Goal: Task Accomplishment & Management: Manage account settings

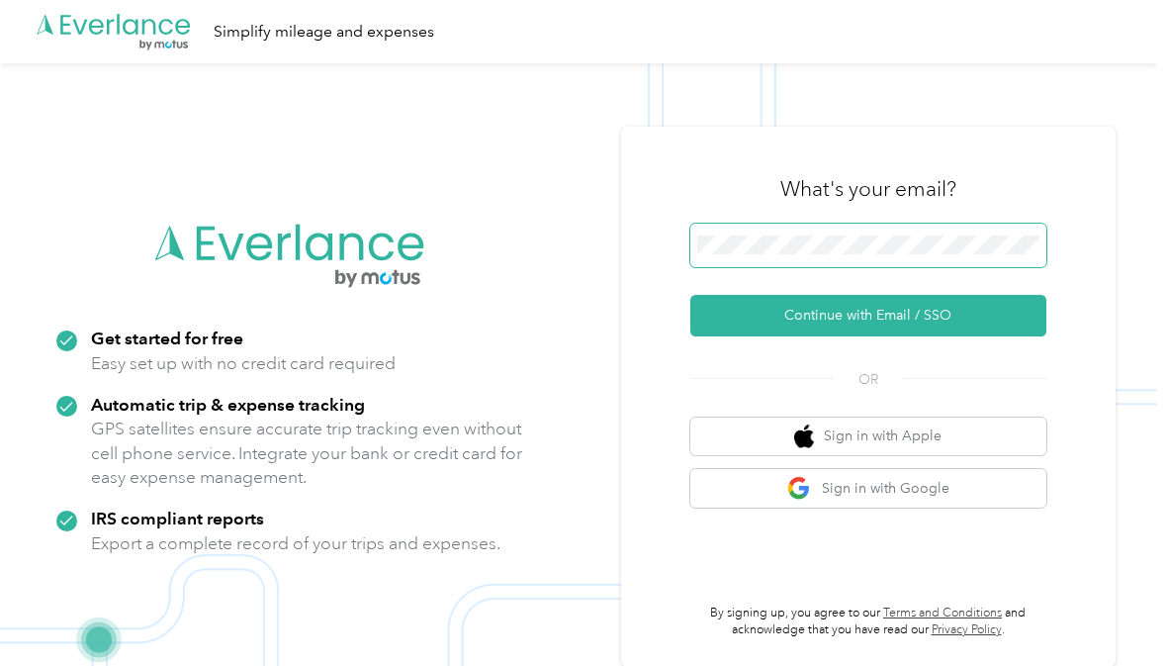
click at [990, 326] on button "Continue with Email / SSO" at bounding box center [868, 316] width 356 height 42
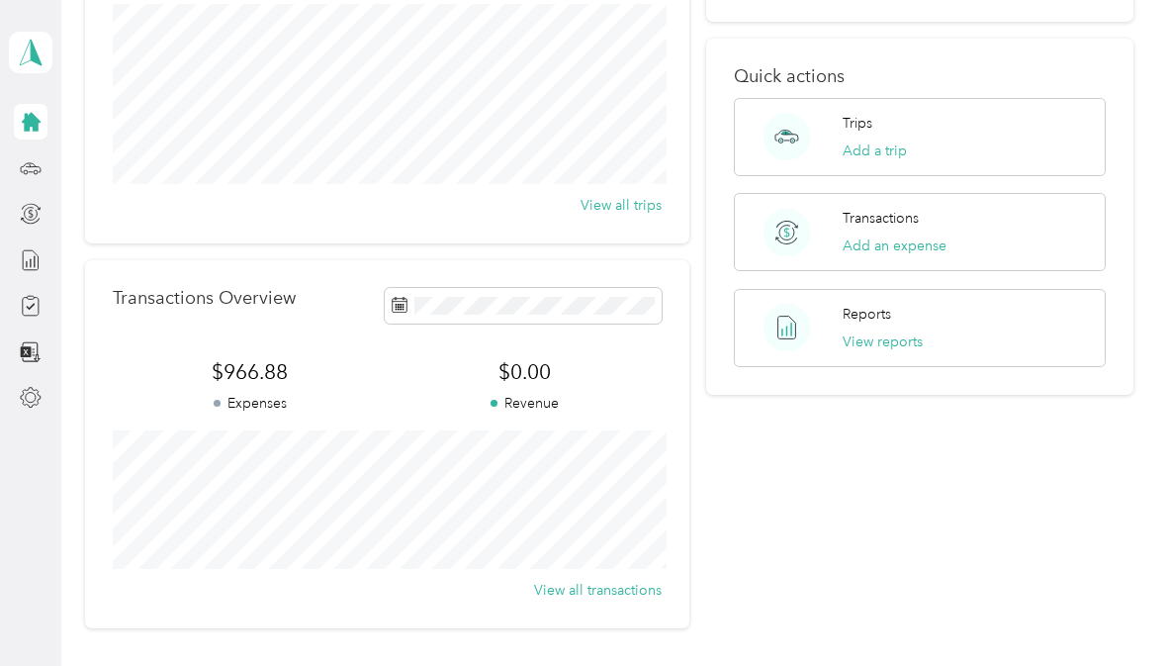
scroll to position [266, 0]
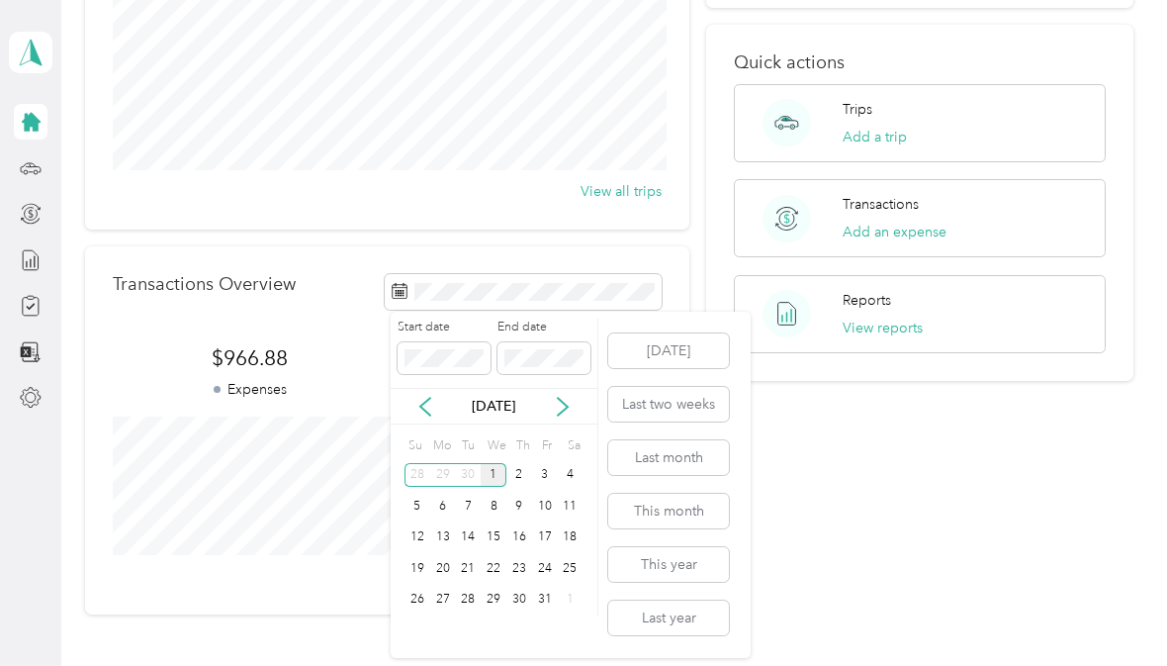
click at [653, 466] on button "Last month" at bounding box center [668, 457] width 121 height 35
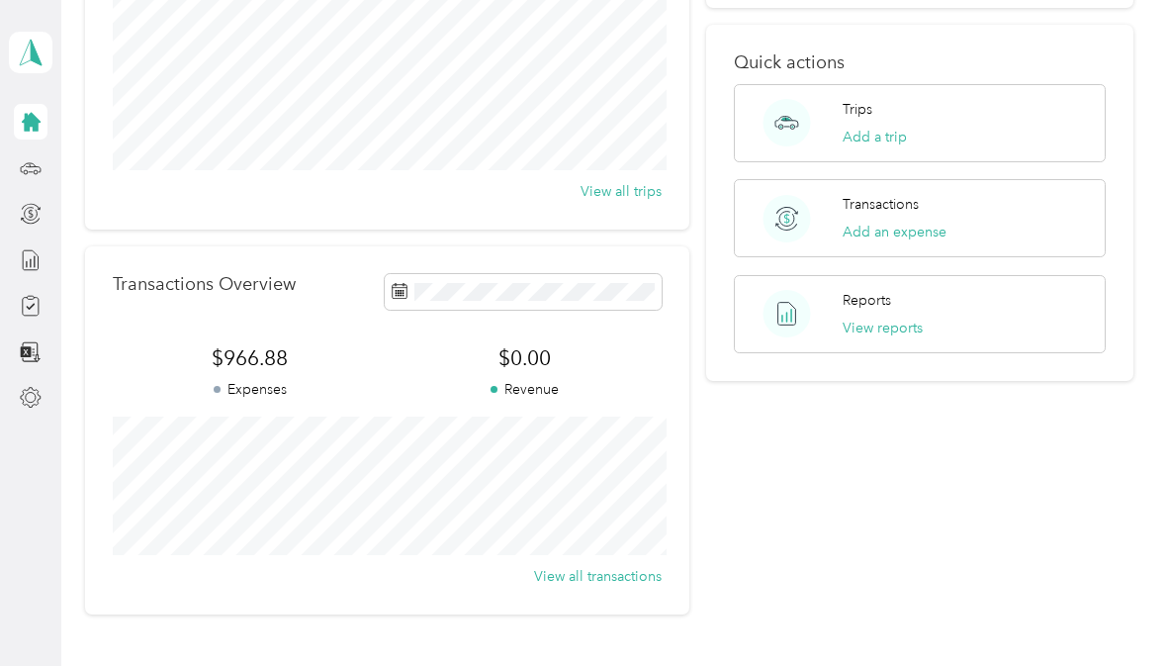
click at [241, 381] on p "Expenses" at bounding box center [250, 389] width 274 height 21
click at [879, 290] on p "Reports" at bounding box center [867, 300] width 48 height 21
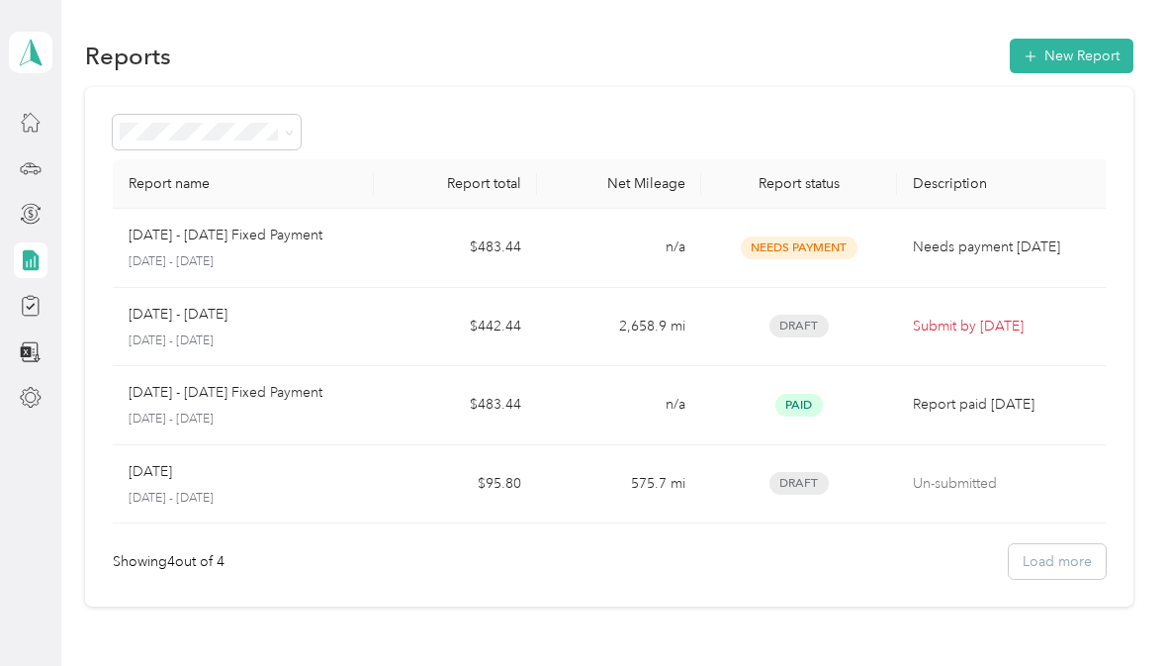
click at [973, 329] on p "Submit by Oct. 4, 2025" at bounding box center [1006, 327] width 186 height 22
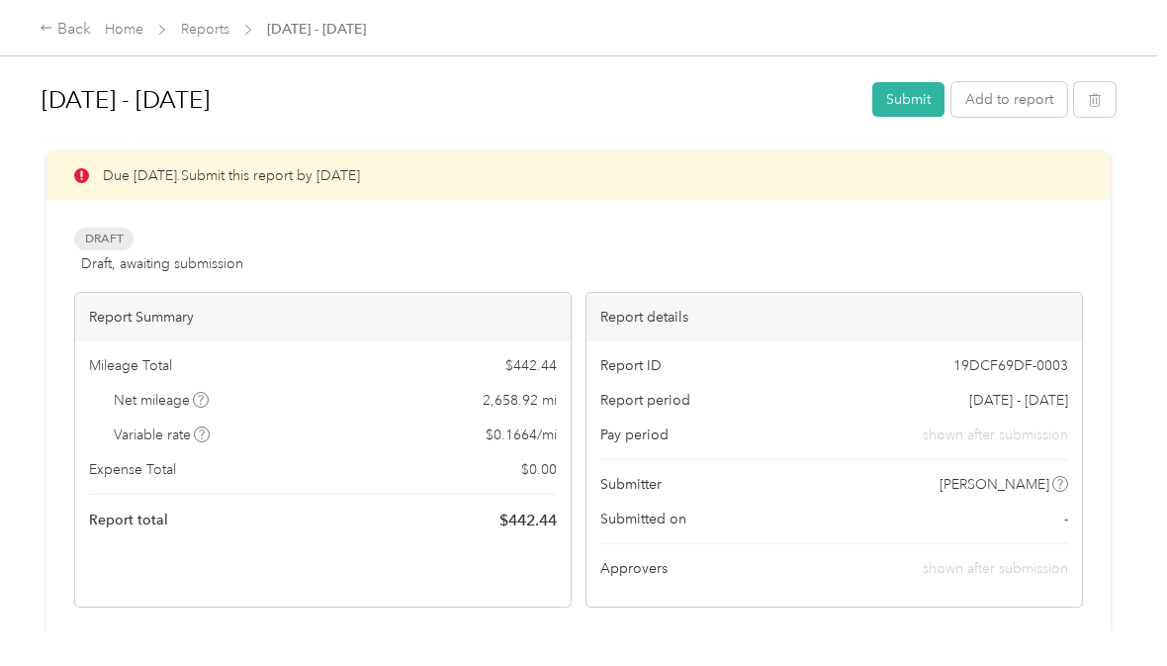
click at [902, 94] on button "Submit" at bounding box center [908, 99] width 72 height 35
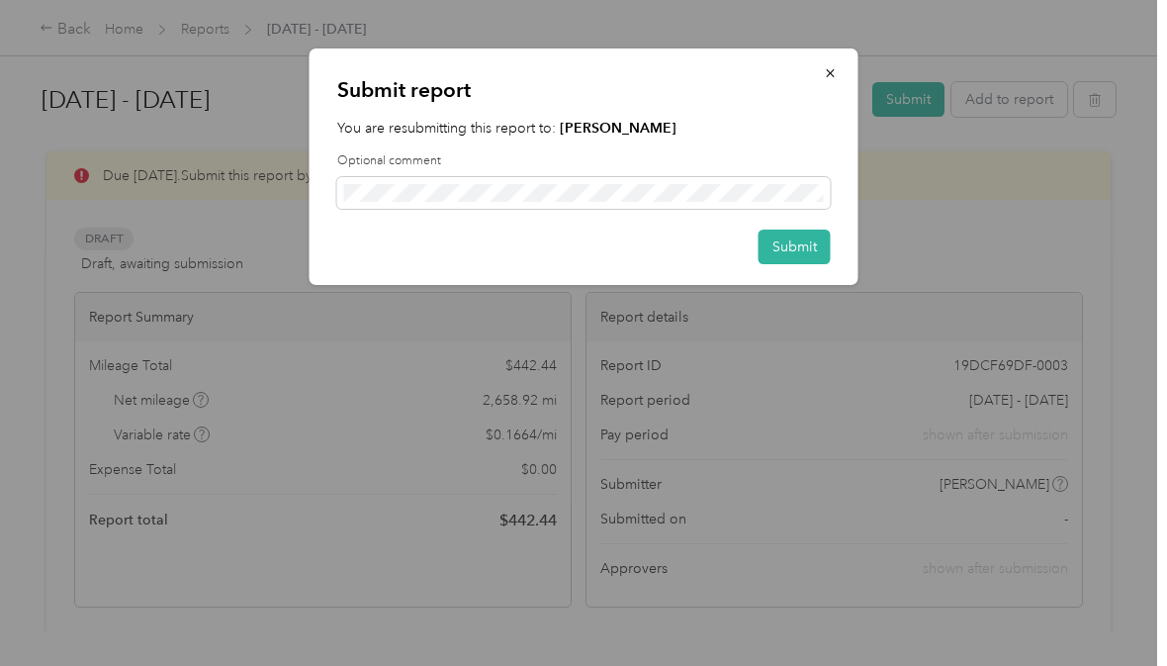
click at [795, 238] on button "Submit" at bounding box center [795, 246] width 72 height 35
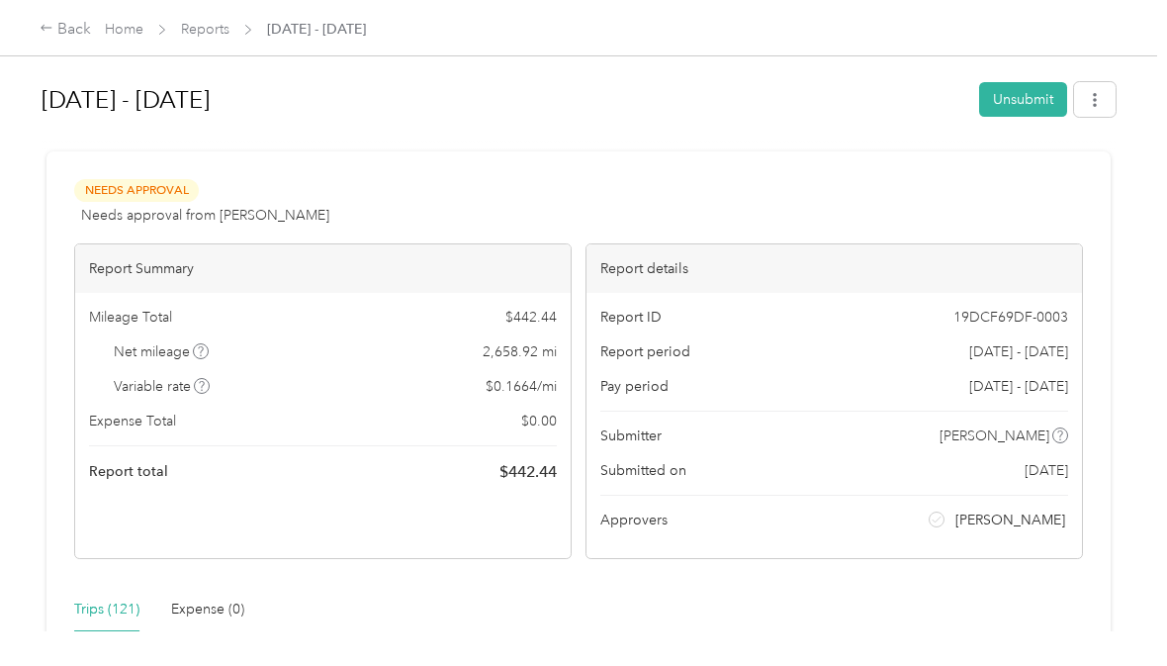
click at [74, 29] on div "Back" at bounding box center [65, 30] width 51 height 24
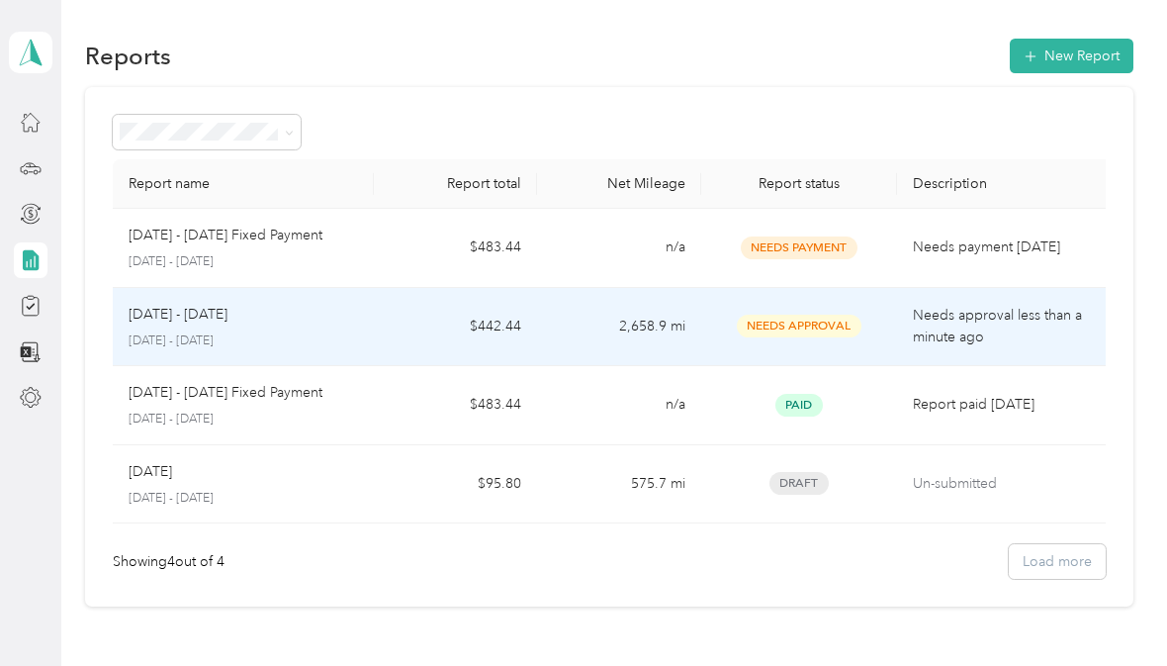
click at [227, 330] on div "Sep 1 - 30, 2025 September 1 - 30, 2025" at bounding box center [243, 327] width 229 height 46
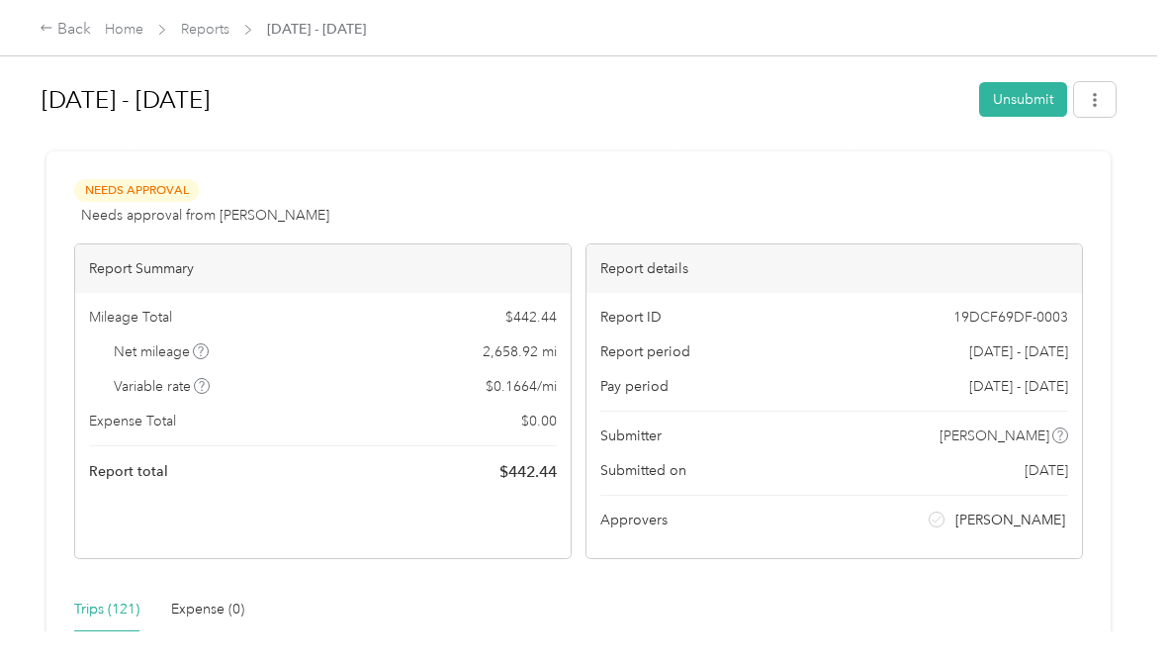
click at [1024, 98] on button "Unsubmit" at bounding box center [1023, 99] width 88 height 35
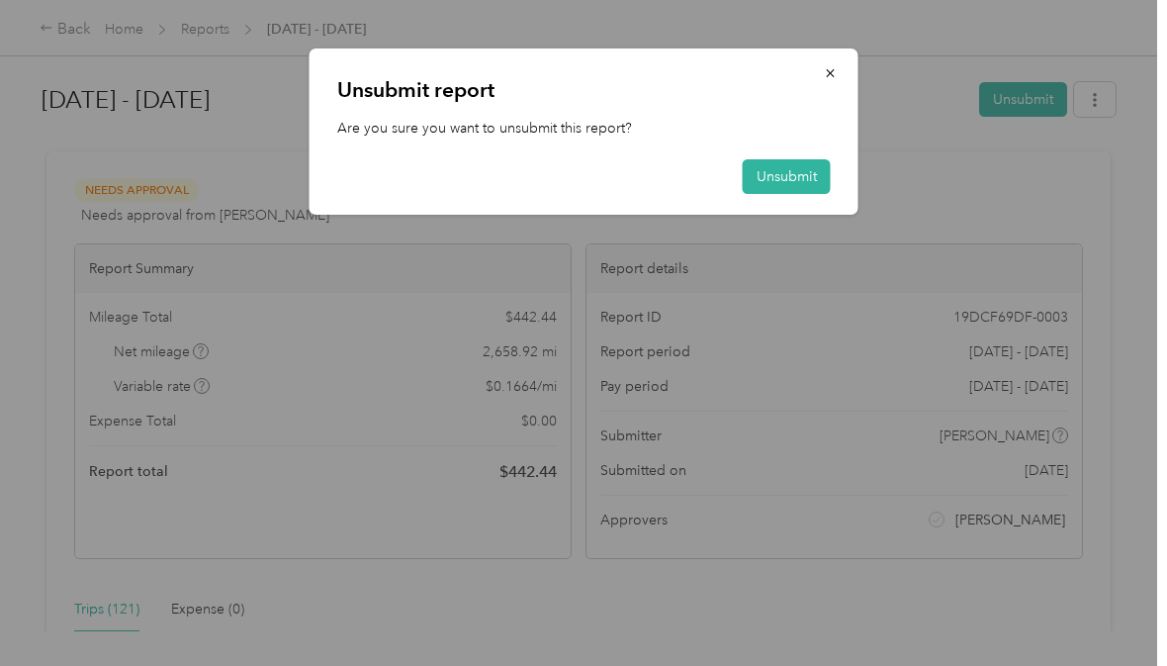
click at [772, 166] on button "Unsubmit" at bounding box center [787, 176] width 88 height 35
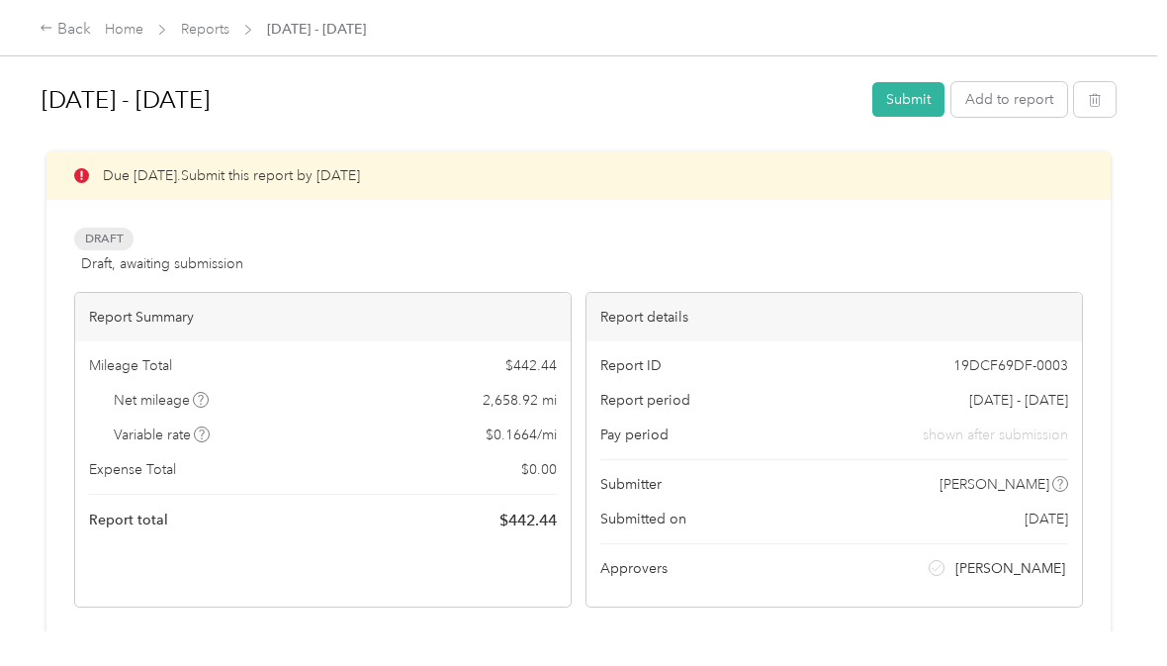
click at [919, 85] on button "Submit" at bounding box center [908, 99] width 72 height 35
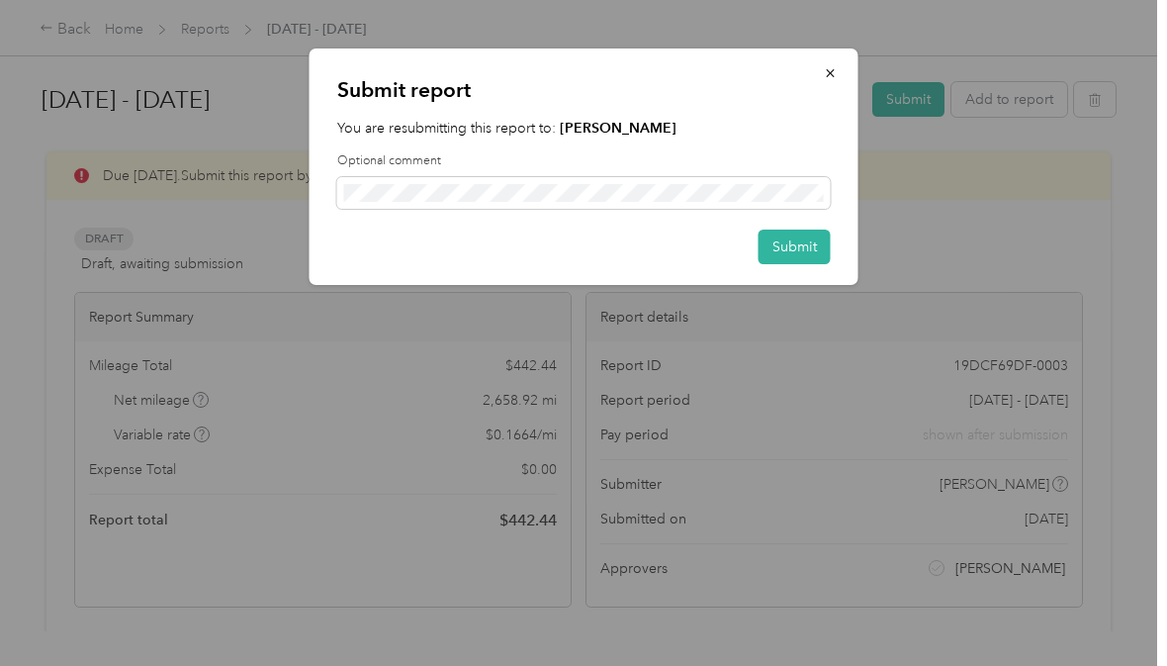
click at [788, 237] on button "Submit" at bounding box center [795, 246] width 72 height 35
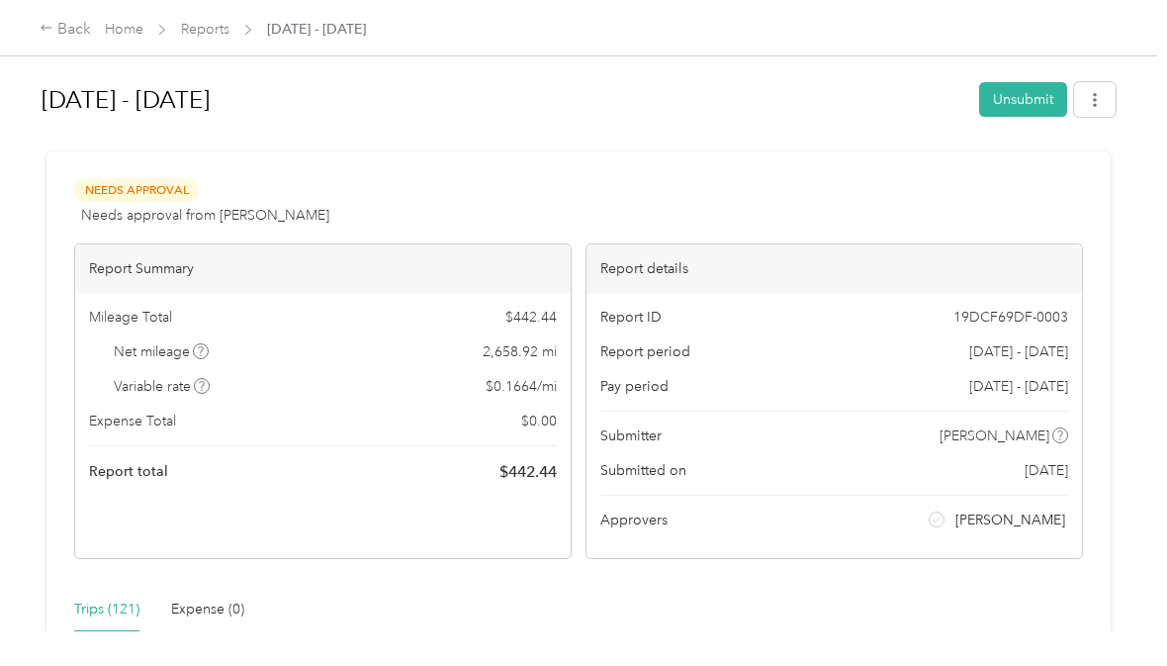
click at [97, 23] on div "Back Home Reports Sep 1 - 30, 2025" at bounding box center [203, 30] width 326 height 24
click at [130, 33] on link "Home" at bounding box center [124, 29] width 39 height 17
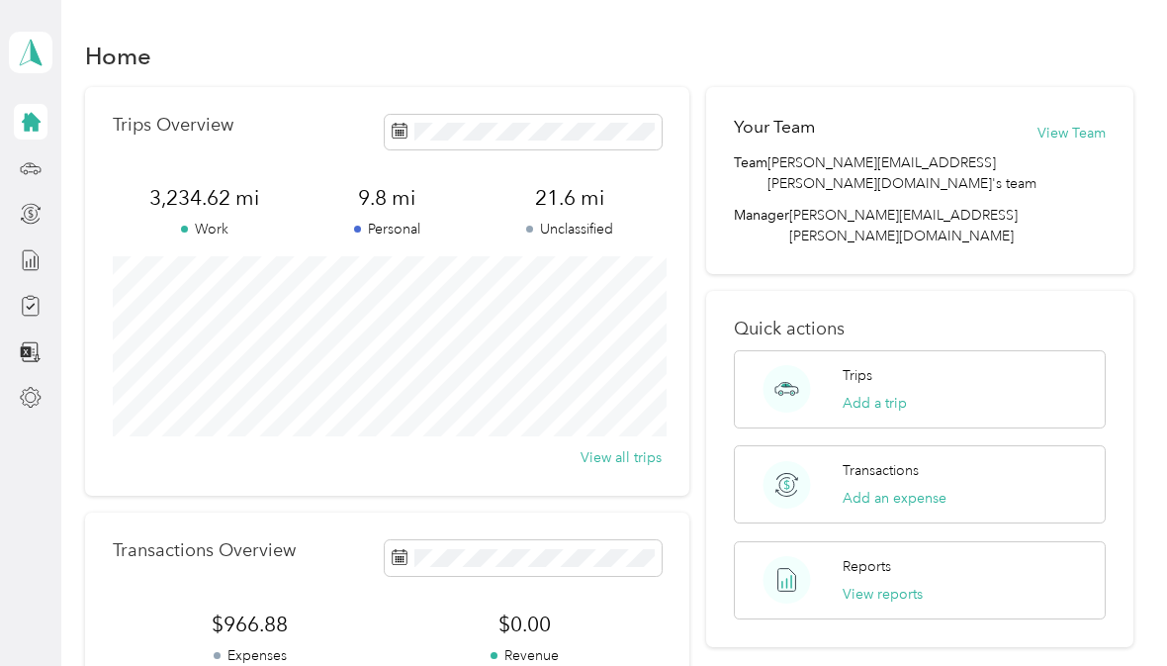
click at [18, 67] on span at bounding box center [31, 53] width 44 height 42
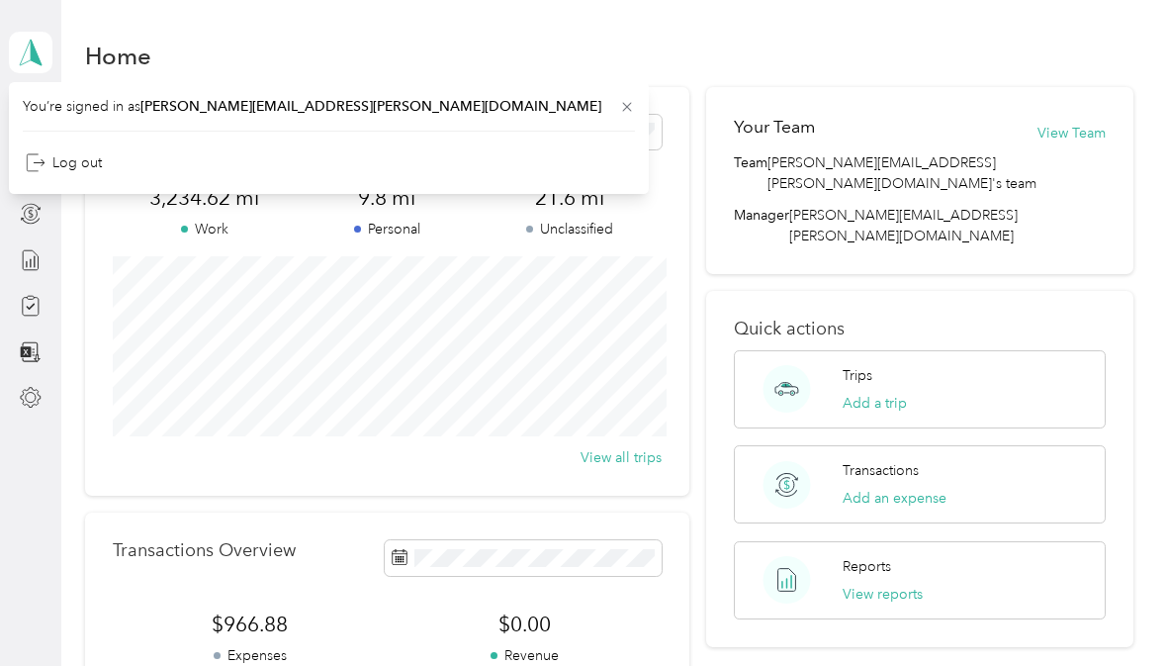
click at [223, 56] on div "Home" at bounding box center [608, 56] width 1047 height 42
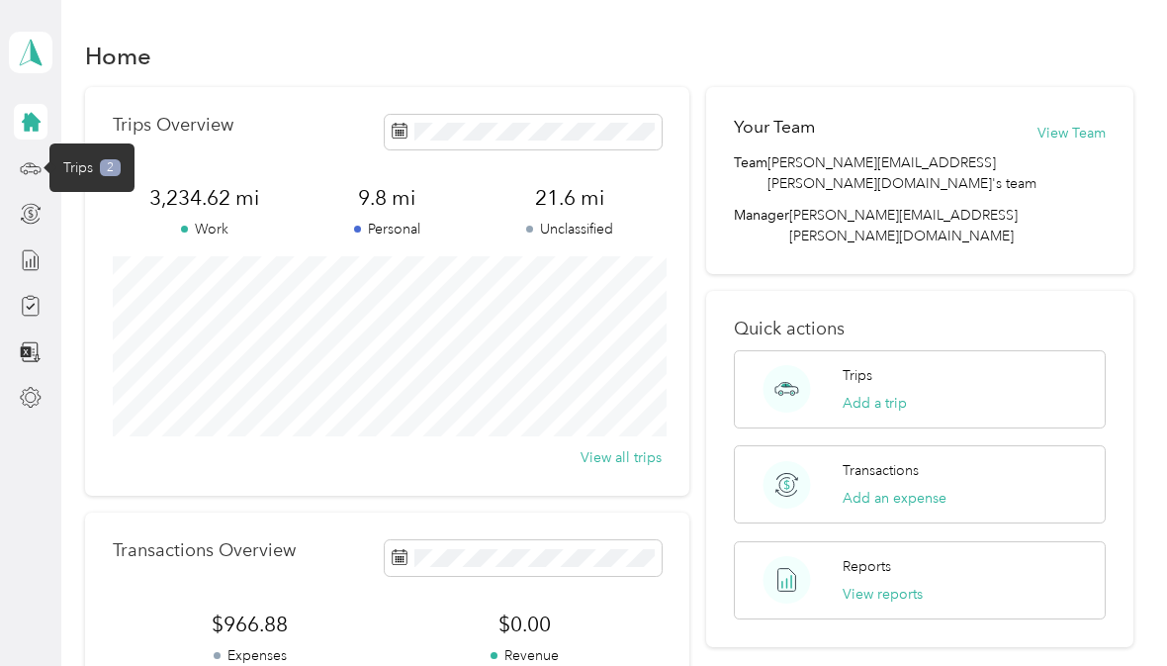
click at [30, 171] on icon at bounding box center [31, 166] width 20 height 9
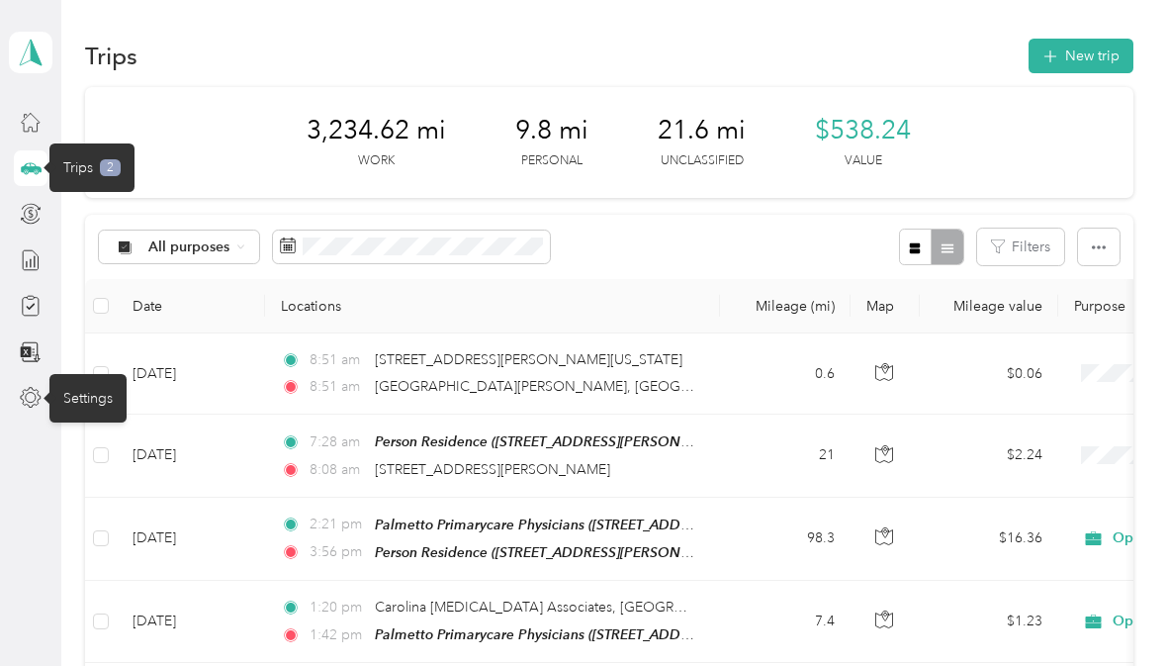
click at [21, 399] on icon at bounding box center [31, 398] width 20 height 20
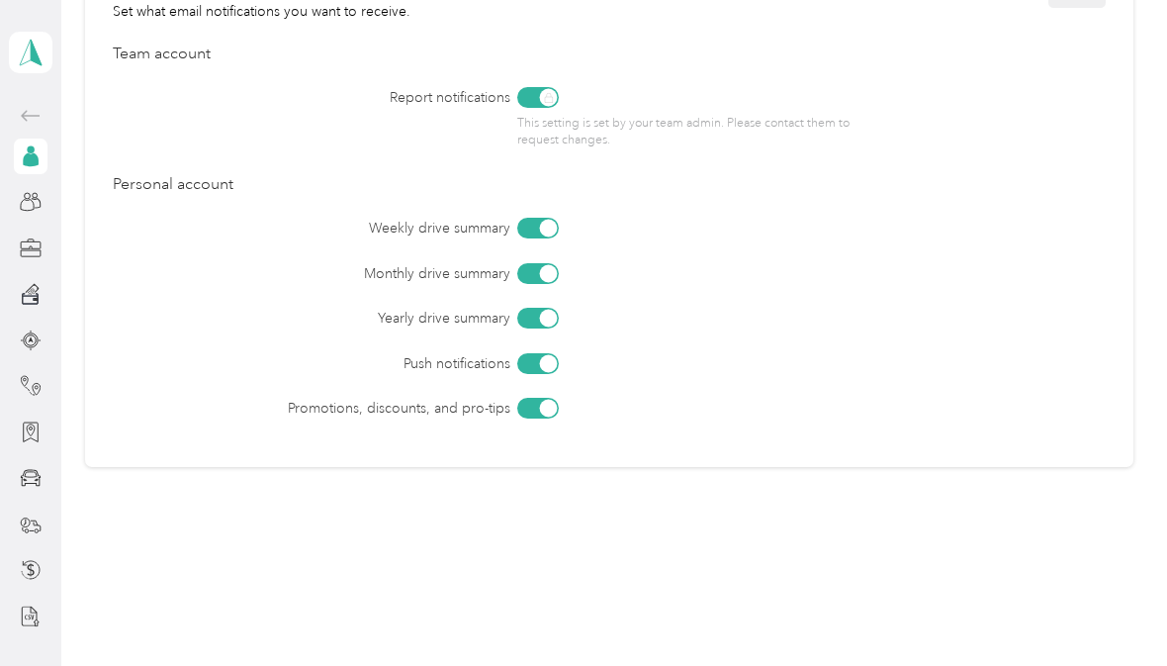
scroll to position [905, 0]
click at [24, 110] on icon at bounding box center [31, 116] width 24 height 24
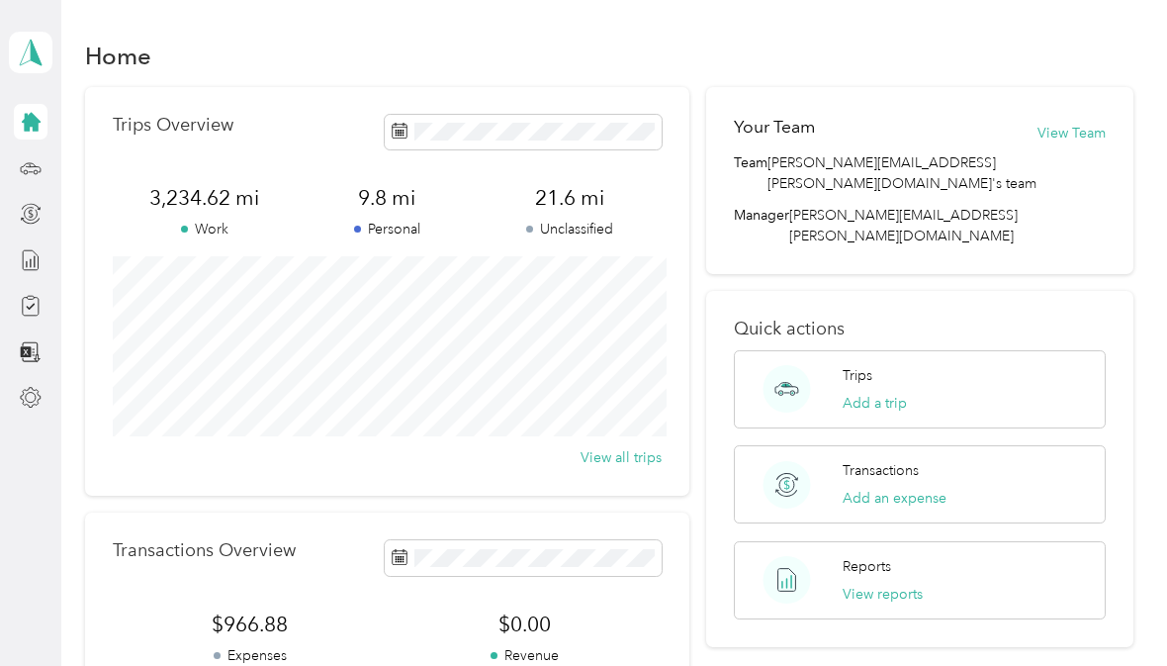
click at [890, 365] on div "Trips Add a trip" at bounding box center [875, 389] width 64 height 48
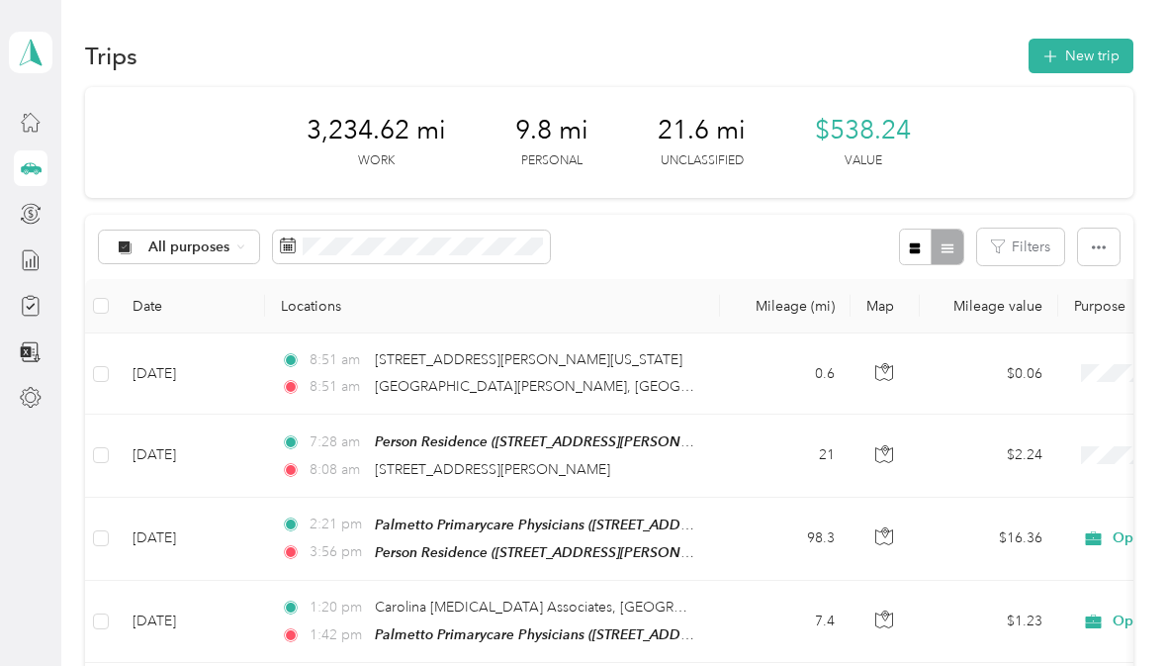
click at [1088, 43] on button "New trip" at bounding box center [1081, 56] width 105 height 35
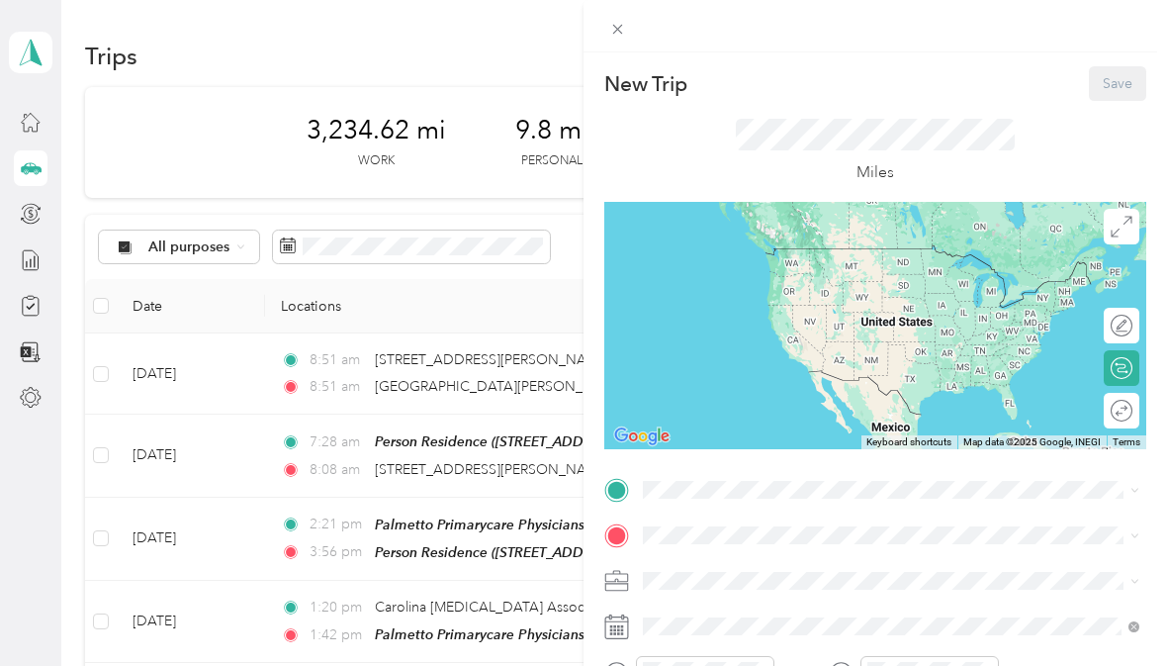
click at [622, 20] on span at bounding box center [618, 29] width 28 height 28
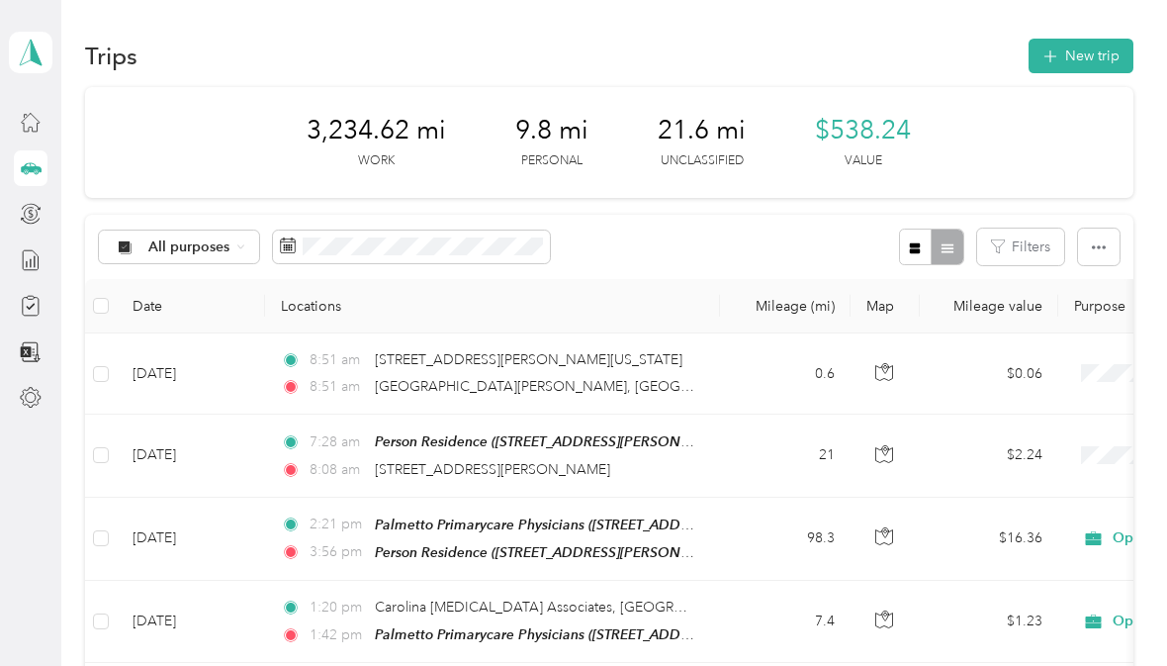
scroll to position [25, 0]
